Goal: Transaction & Acquisition: Purchase product/service

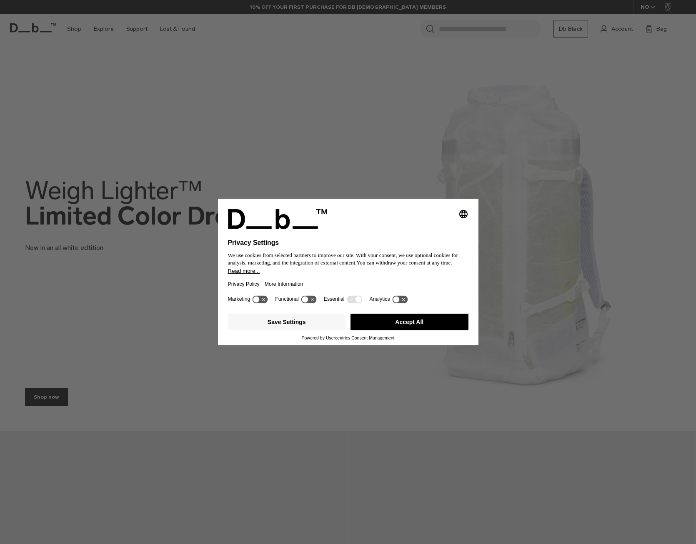
click at [426, 329] on button "Accept All" at bounding box center [410, 322] width 118 height 17
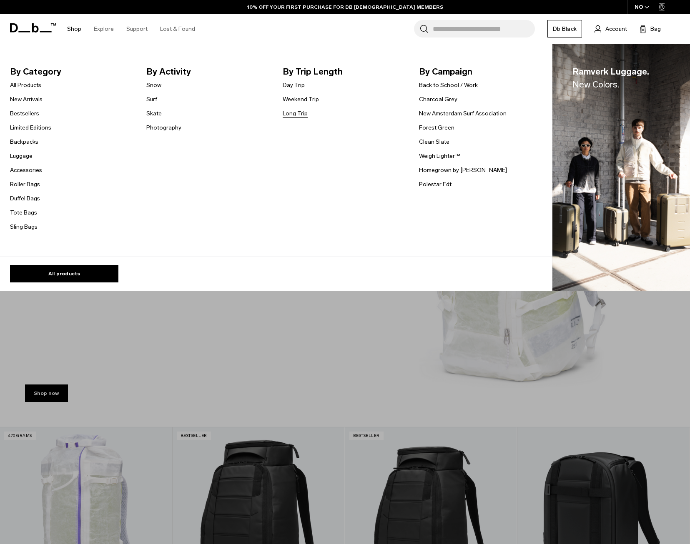
click at [295, 115] on link "Long Trip" at bounding box center [295, 113] width 25 height 9
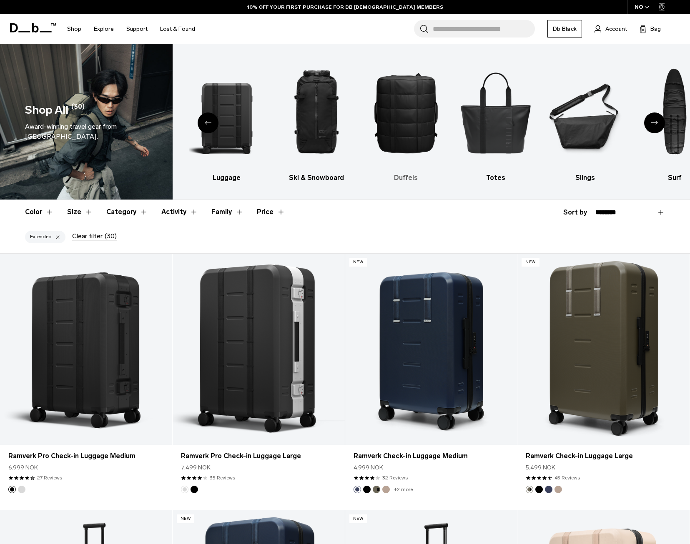
click at [405, 175] on h3 "Duffels" at bounding box center [405, 178] width 75 height 10
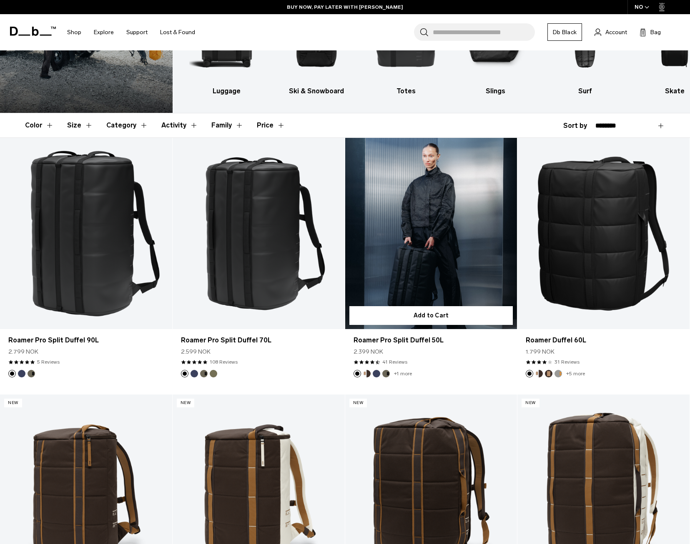
scroll to position [83, 0]
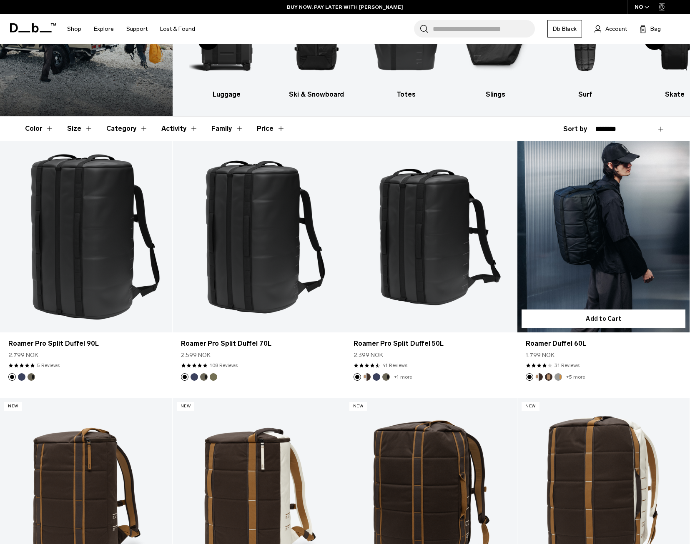
click at [585, 209] on link "Roamer Duffel 60L" at bounding box center [603, 236] width 172 height 191
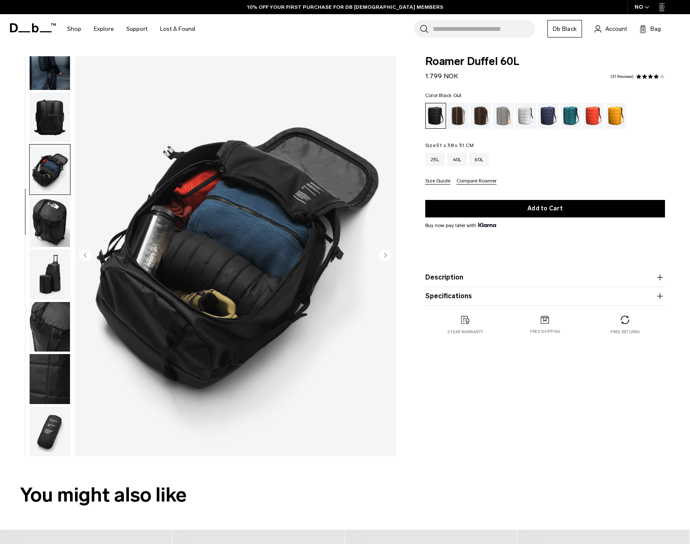
scroll to position [70, 0]
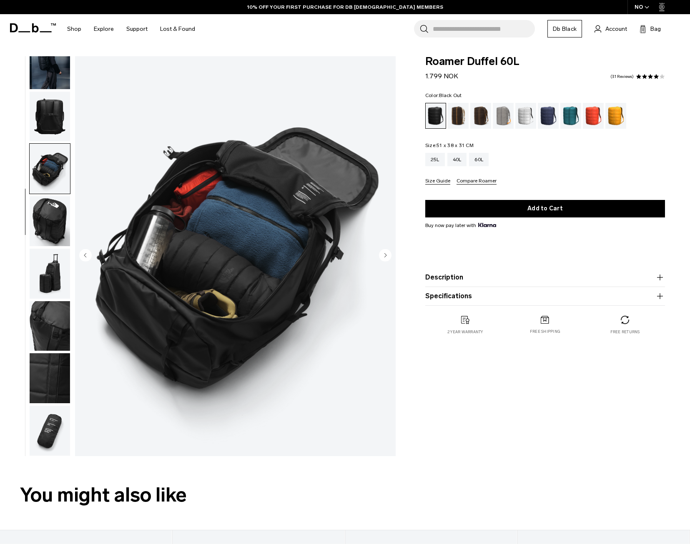
click at [45, 224] on img "button" at bounding box center [50, 221] width 40 height 50
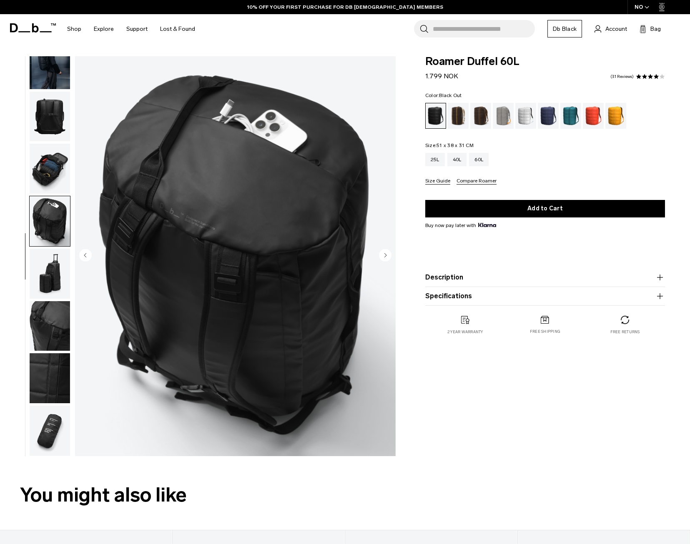
click at [44, 269] on img "button" at bounding box center [50, 274] width 40 height 50
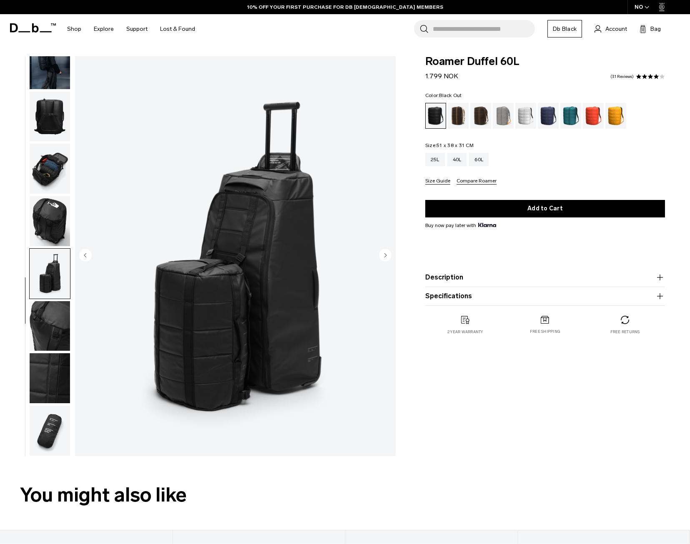
click at [44, 334] on img "button" at bounding box center [50, 326] width 40 height 50
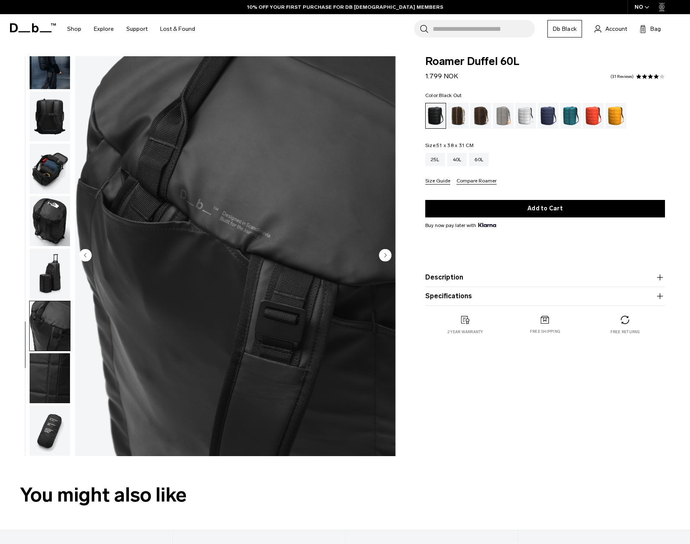
click at [55, 396] on img "button" at bounding box center [50, 378] width 40 height 50
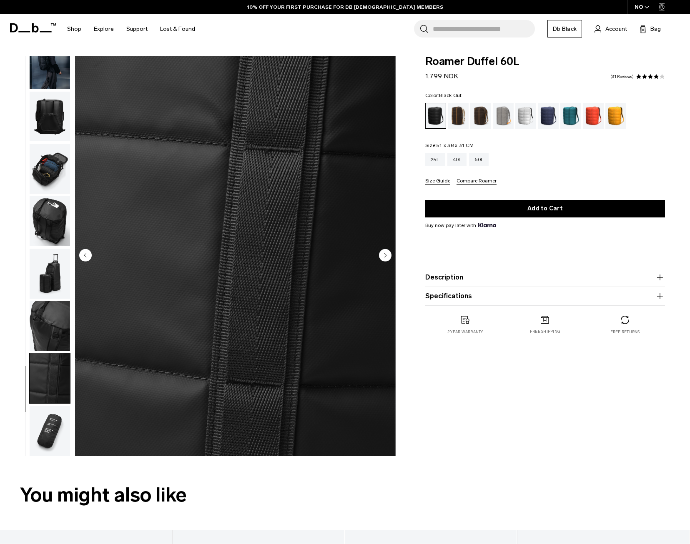
click at [44, 430] on img "button" at bounding box center [50, 431] width 40 height 50
